Goal: Find contact information: Find contact information

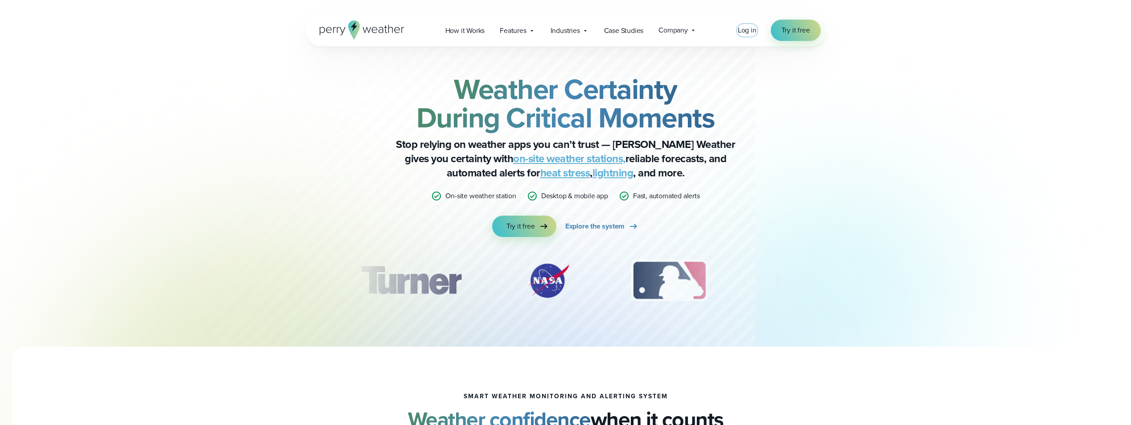
click at [742, 30] on span "Log in" at bounding box center [747, 30] width 19 height 10
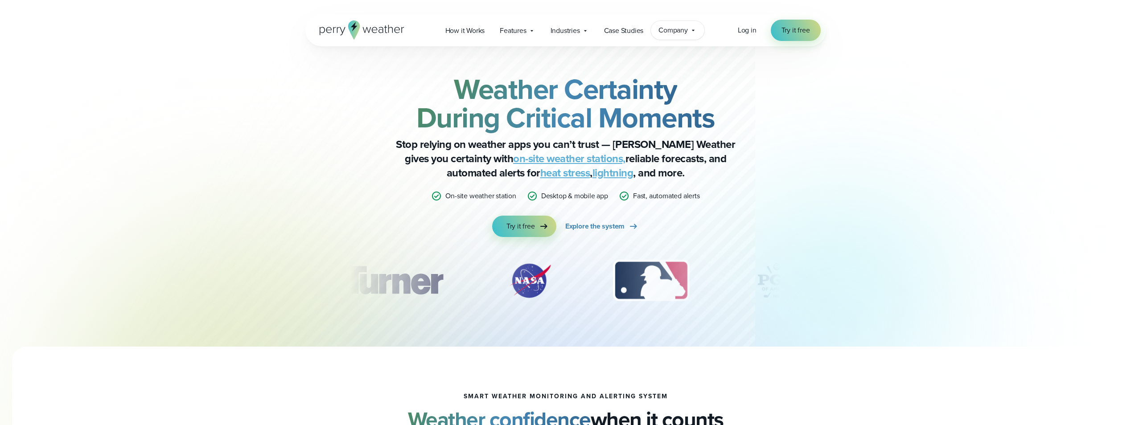
click at [686, 37] on div "Company Contact Us Reach out to us for sales or support questions" at bounding box center [677, 30] width 53 height 19
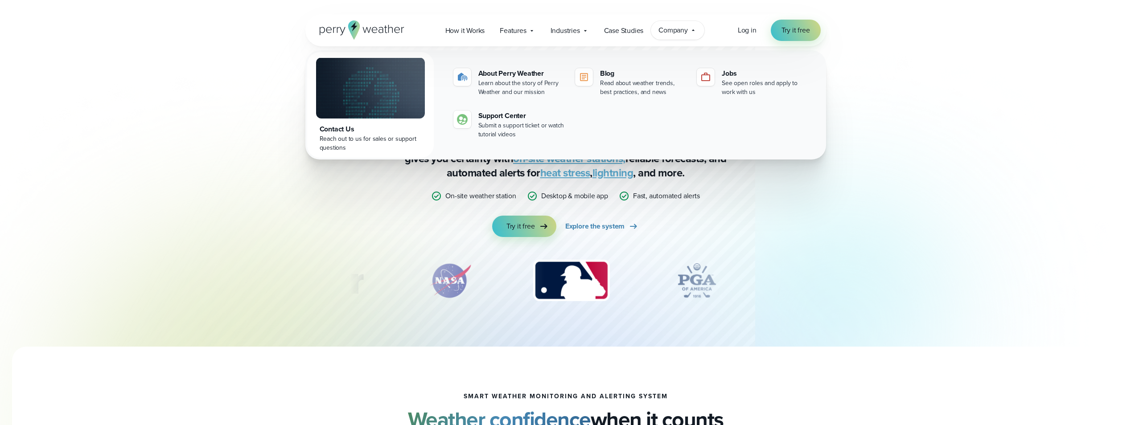
click at [333, 129] on div "Contact Us" at bounding box center [371, 129] width 102 height 11
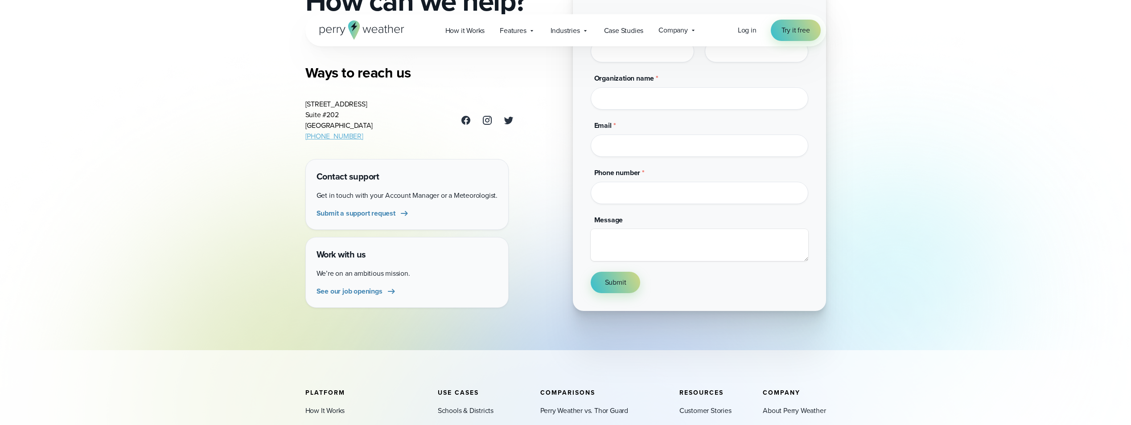
scroll to position [134, 0]
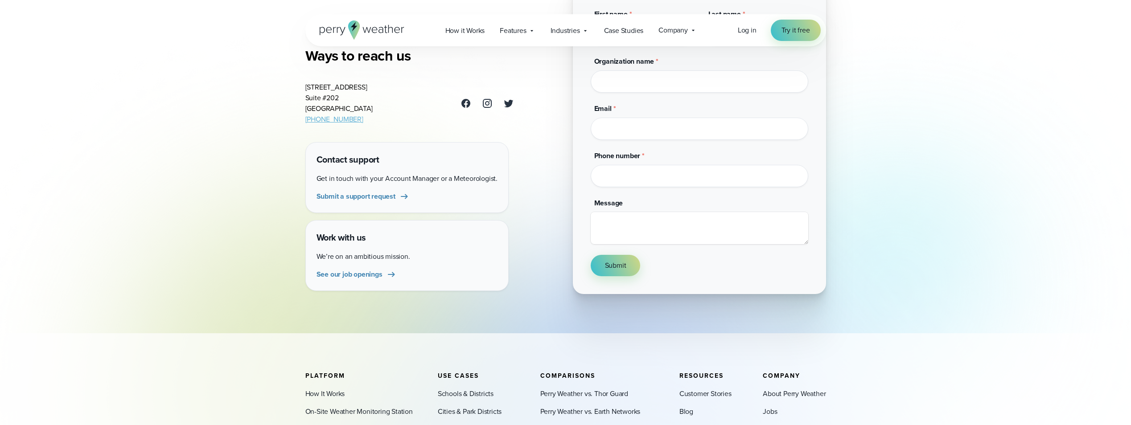
click at [321, 121] on link "(469) 546-5082" at bounding box center [334, 119] width 58 height 10
click at [185, 157] on div "Open Menu Log in Try it free How it Works" at bounding box center [565, 232] width 1131 height 733
